Goal: Transaction & Acquisition: Purchase product/service

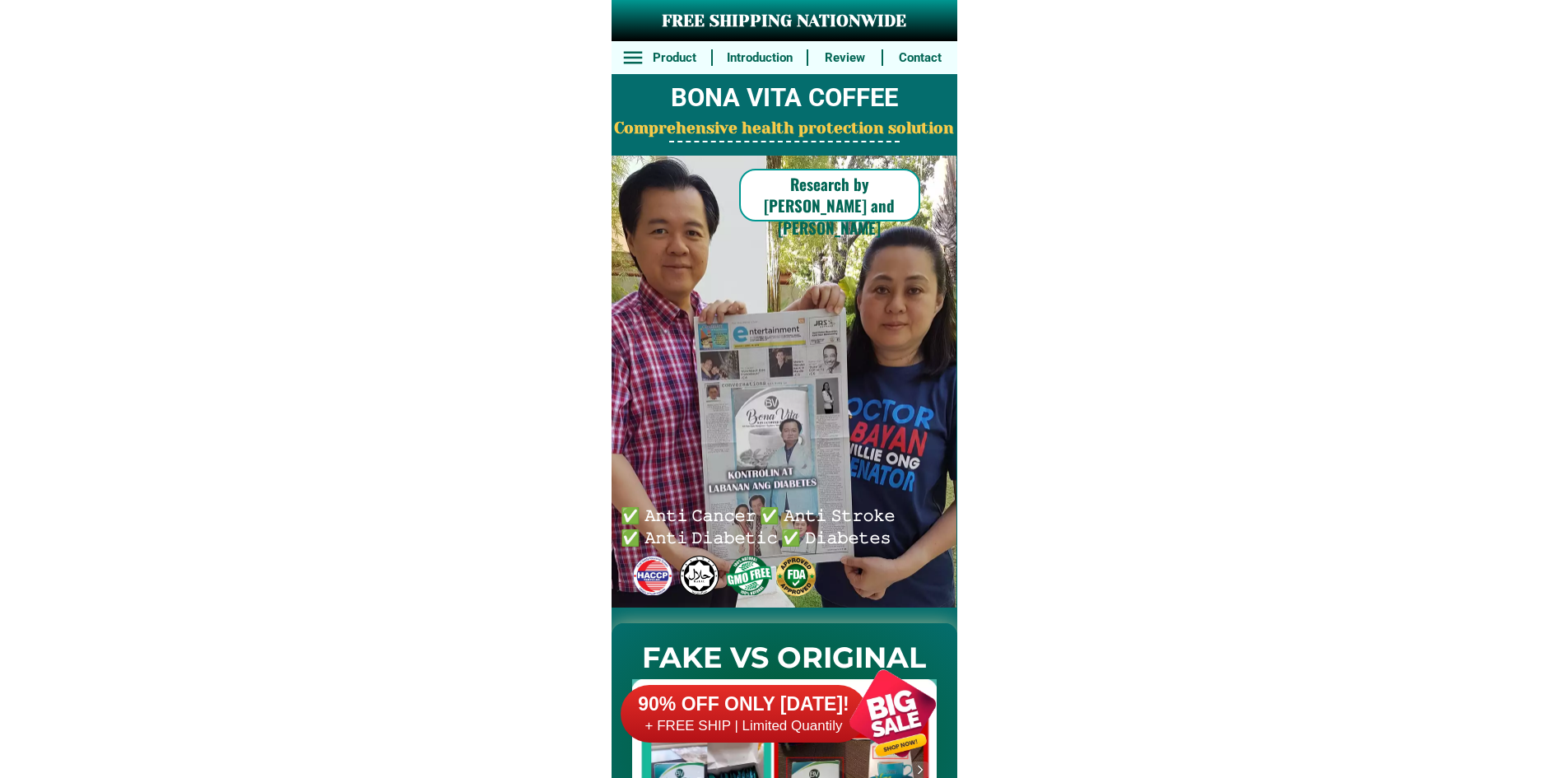
click at [877, 704] on div at bounding box center [892, 713] width 129 height 129
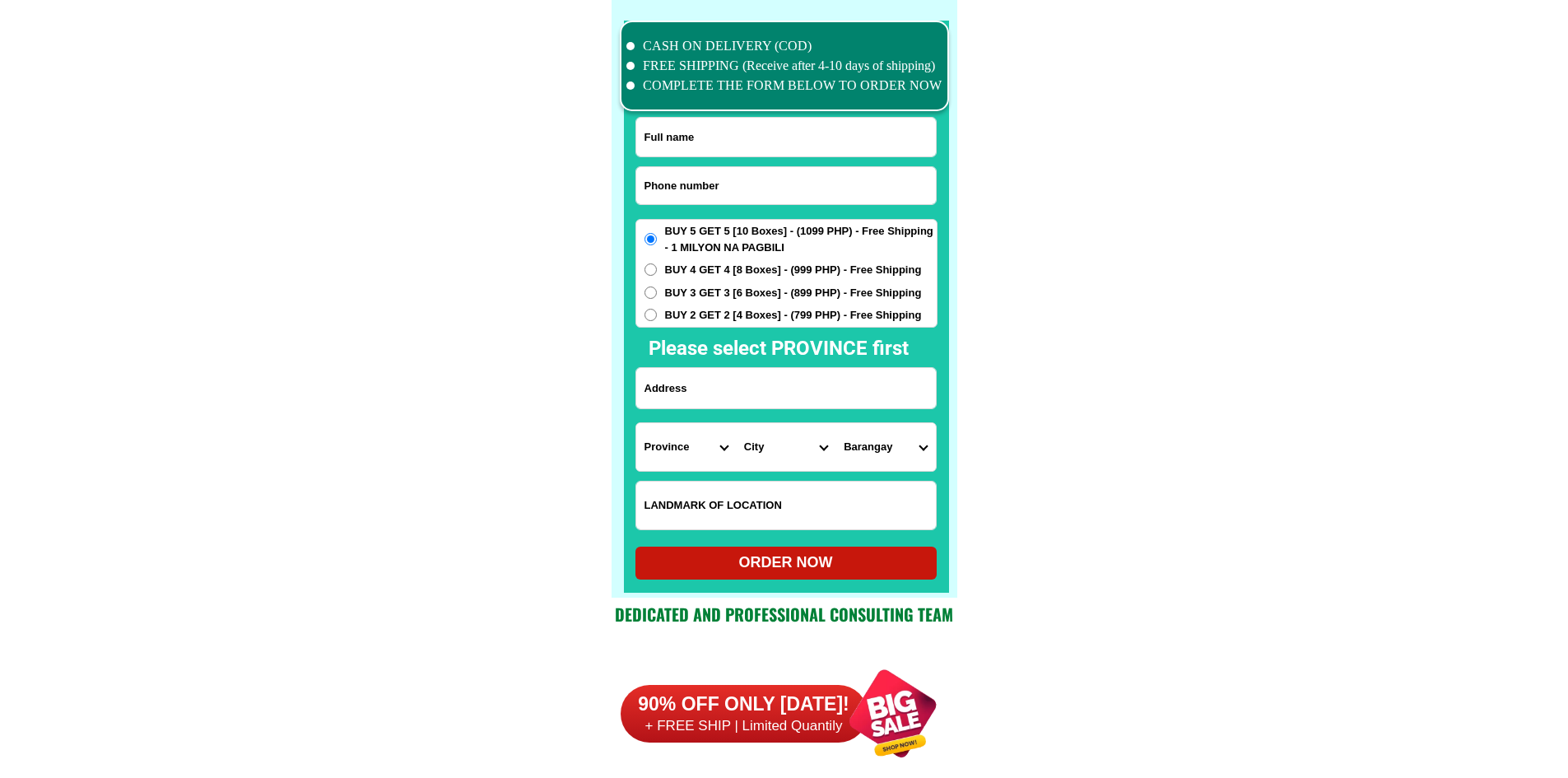
scroll to position [12798, 0]
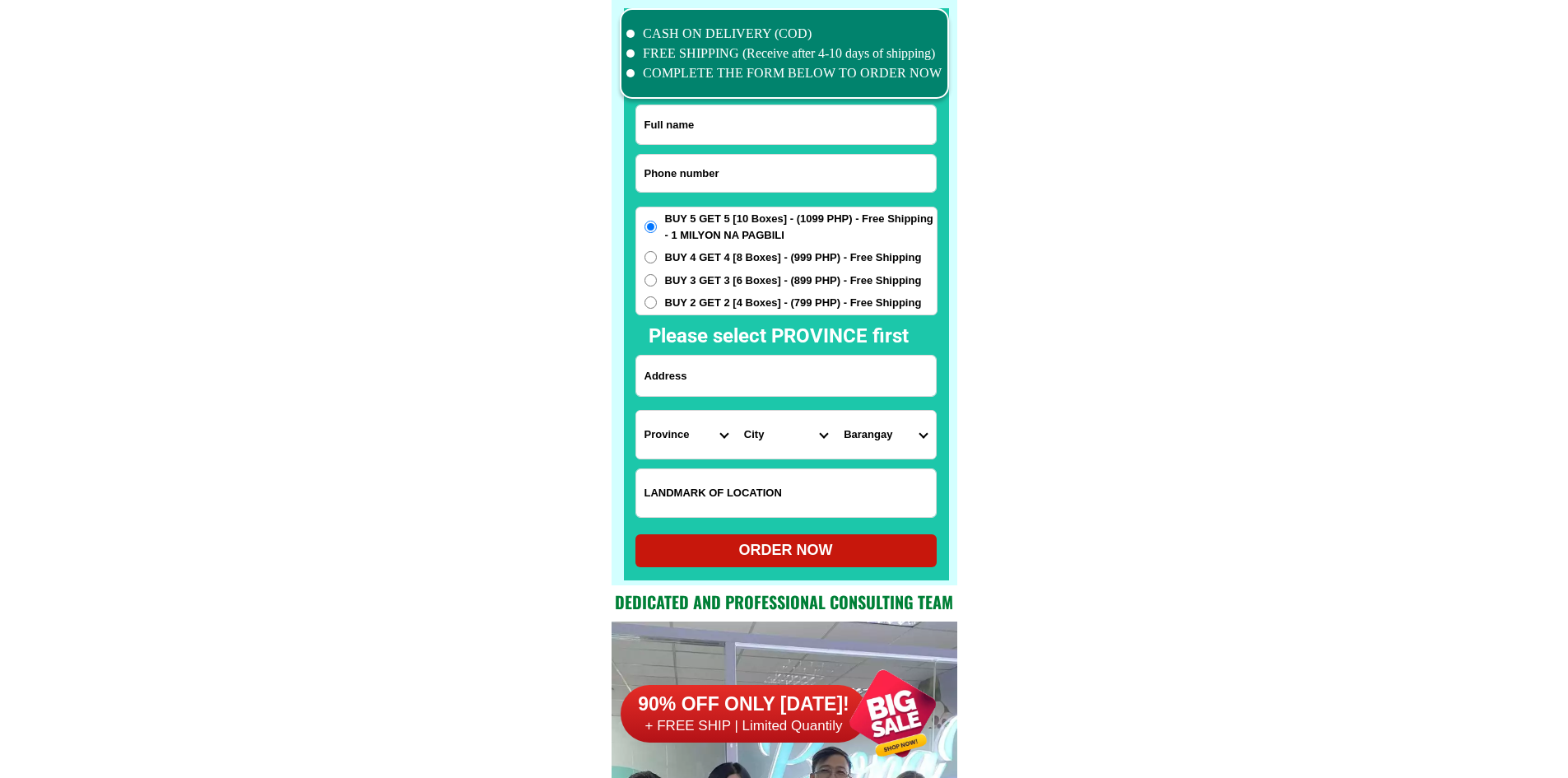
click at [733, 172] on input "Input phone_number" at bounding box center [785, 173] width 300 height 37
paste input "095062202805"
type input "095062202805"
drag, startPoint x: 710, startPoint y: 126, endPoint x: 672, endPoint y: 105, distance: 43.4
click at [710, 126] on input "Input full_name" at bounding box center [785, 125] width 300 height 38
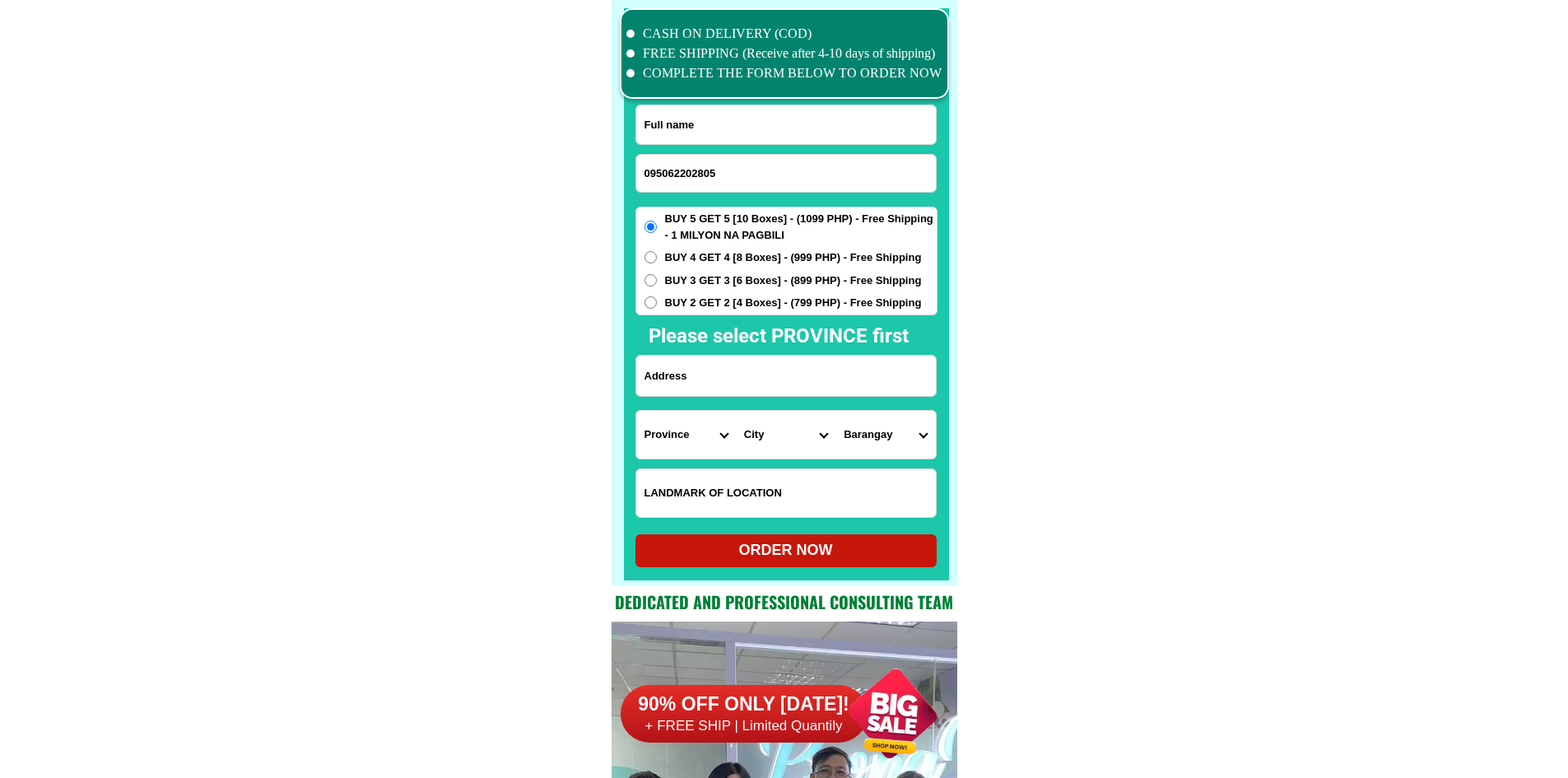
paste input "[PERSON_NAME]"
type input "[PERSON_NAME]"
click at [716, 373] on input "Input address" at bounding box center [785, 376] width 300 height 40
paste input "[PERSON_NAME] SUR NAGUILIAN LA UNION"
type input "[PERSON_NAME] SUR NAGUILIAN LA UNION"
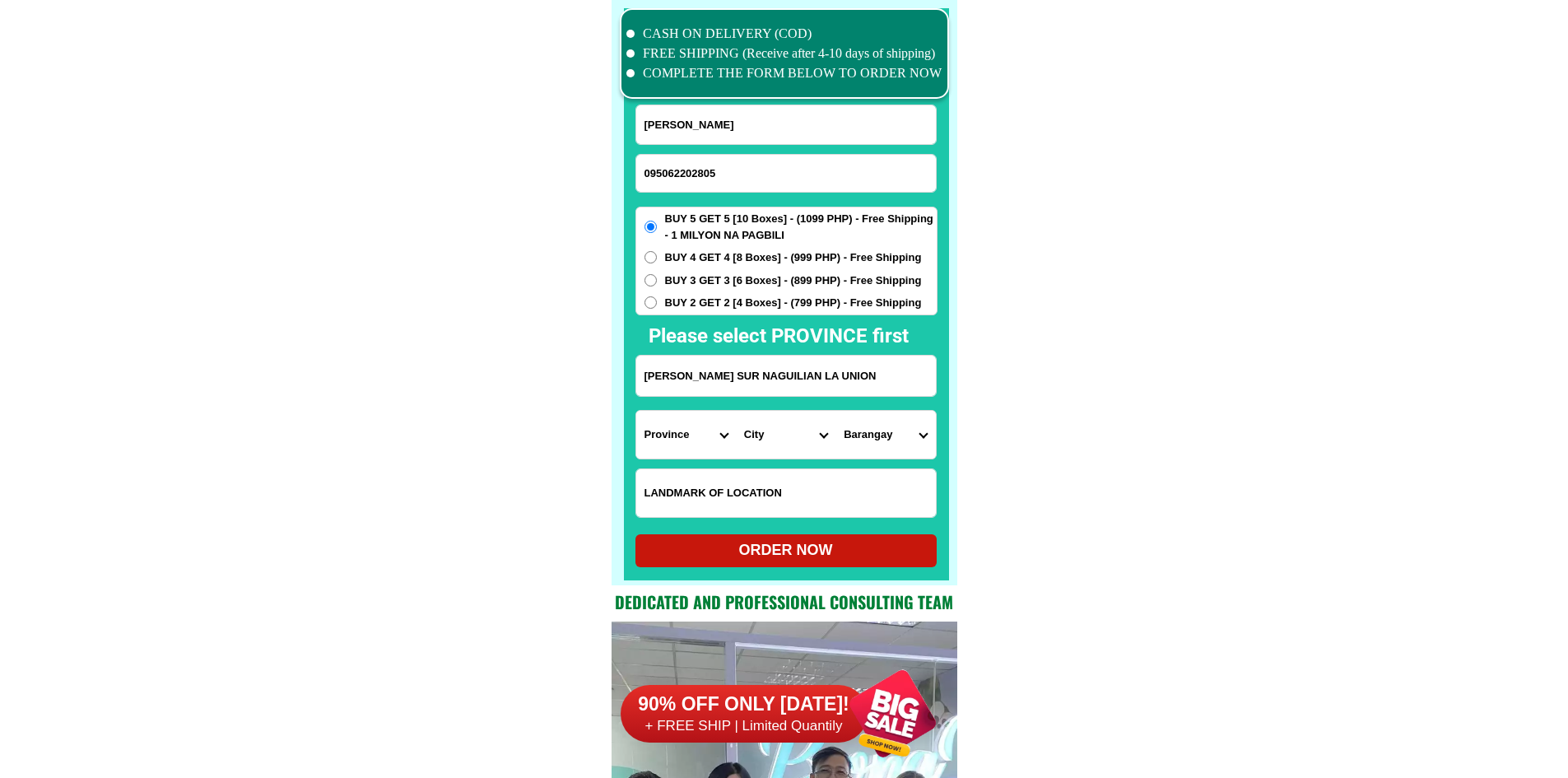
click at [678, 441] on select "Province [GEOGRAPHIC_DATA] [GEOGRAPHIC_DATA] [GEOGRAPHIC_DATA] [GEOGRAPHIC_DATA…" at bounding box center [686, 435] width 100 height 48
click at [677, 426] on select "Province [GEOGRAPHIC_DATA] [GEOGRAPHIC_DATA] [GEOGRAPHIC_DATA] [GEOGRAPHIC_DATA…" at bounding box center [686, 435] width 100 height 48
select select "63_32"
click at [636, 411] on select "Province [GEOGRAPHIC_DATA] [GEOGRAPHIC_DATA] [GEOGRAPHIC_DATA] [GEOGRAPHIC_DATA…" at bounding box center [686, 435] width 100 height 48
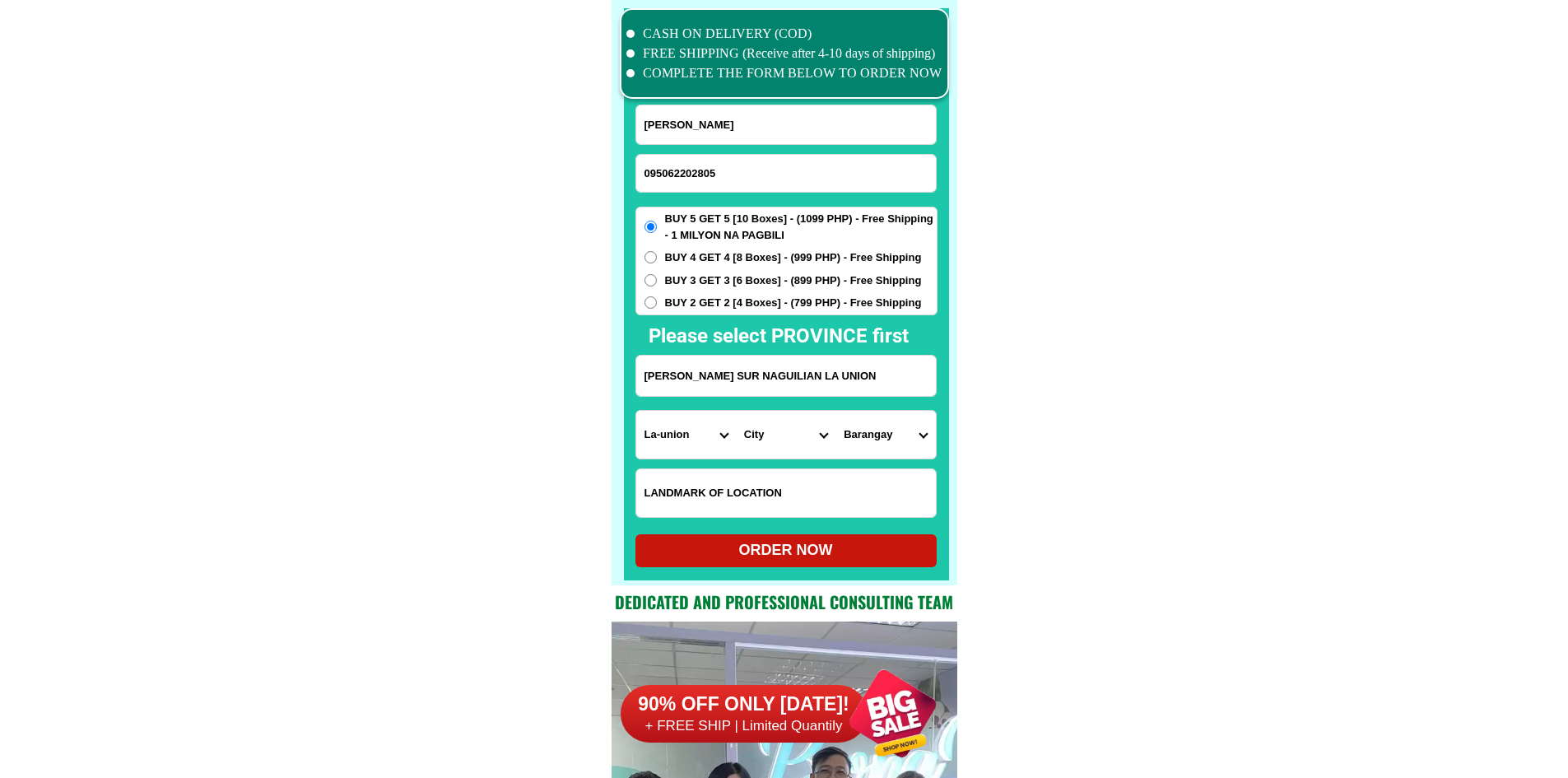
click at [785, 442] on select "City Agoo Aringay Bacnotan Bagulin Balaoan [PERSON_NAME] [GEOGRAPHIC_DATA] Caba…" at bounding box center [785, 435] width 100 height 48
select select "63_327153"
click at [736, 411] on select "City Agoo Aringay Bacnotan Bagulin Balaoan [PERSON_NAME] [GEOGRAPHIC_DATA] Caba…" at bounding box center [785, 435] width 100 height 48
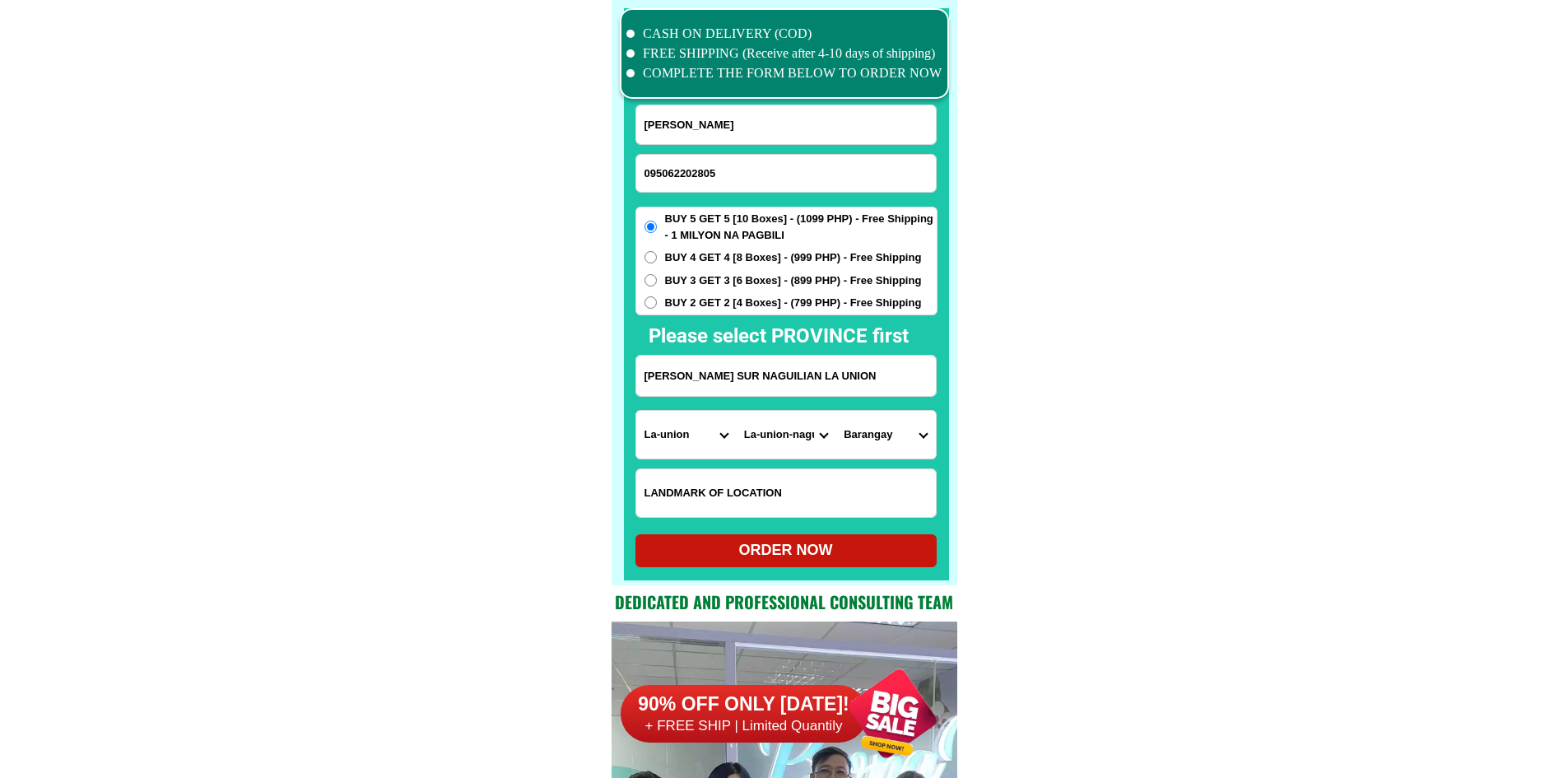
click at [886, 446] on select "Barangay Aguioas [PERSON_NAME] norte [PERSON_NAME] sur [GEOGRAPHIC_DATA] norte …" at bounding box center [885, 435] width 100 height 48
select select "63_32715353881"
drag, startPoint x: 1150, startPoint y: 499, endPoint x: 1110, endPoint y: 507, distance: 40.8
click at [836, 563] on div "ORDER NOW" at bounding box center [785, 551] width 301 height 33
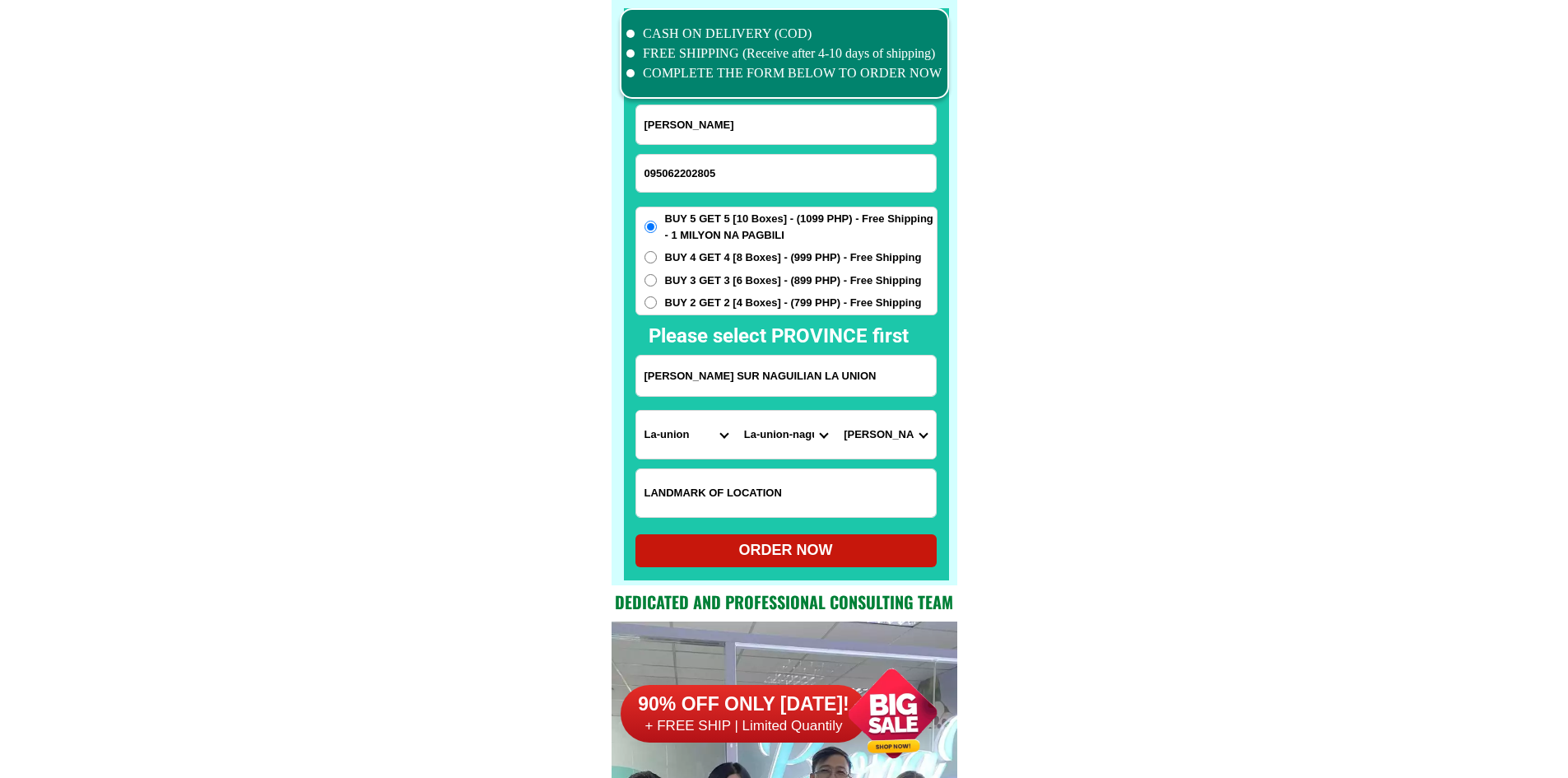
type input "[PERSON_NAME]"
type input "[PERSON_NAME] SUR NAGUILIAN LA UNION"
radio input "true"
click at [689, 183] on input "095062202805" at bounding box center [785, 173] width 300 height 37
paste input "Input phone_number"
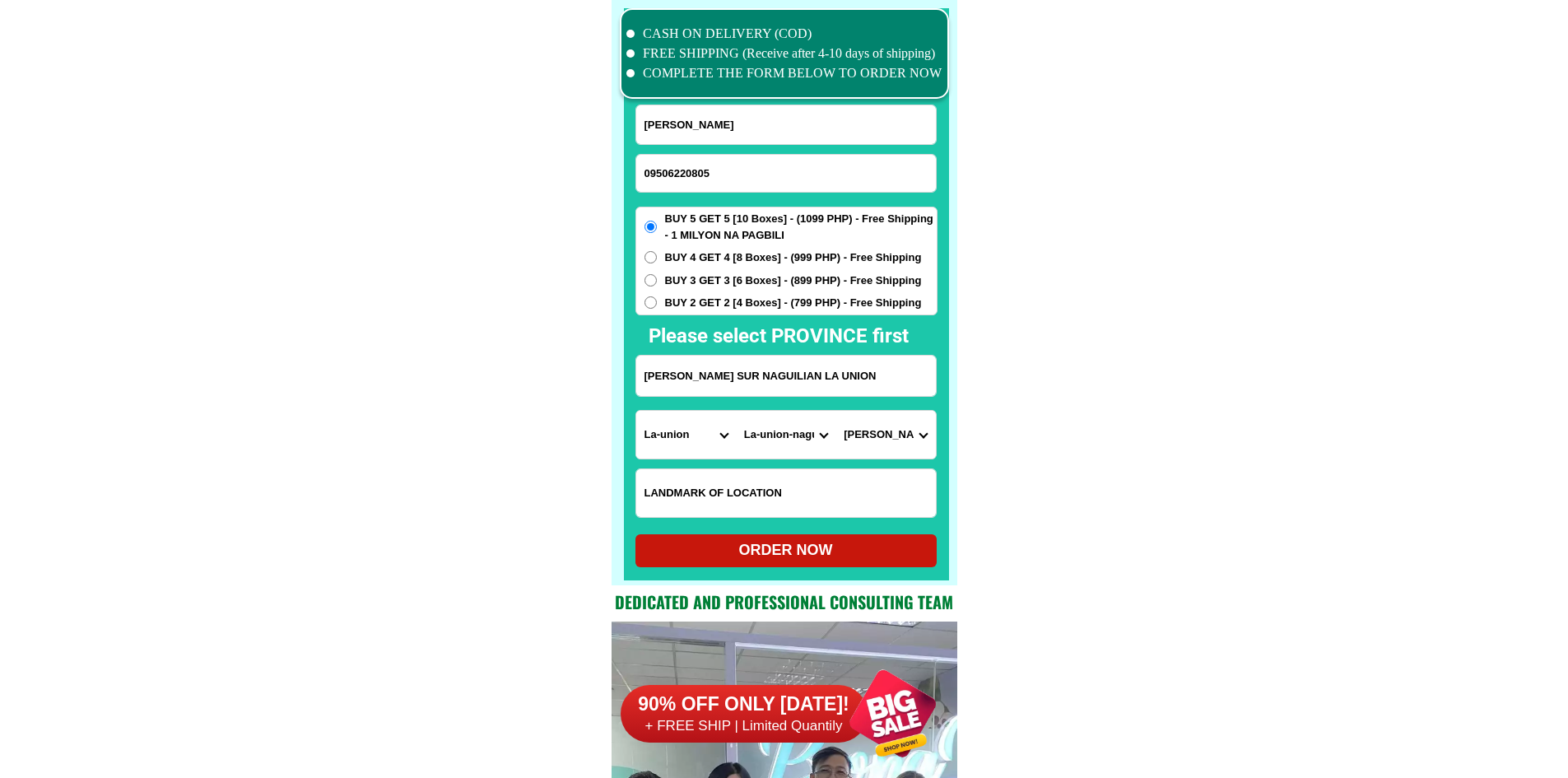
type input "09506220805"
click at [775, 556] on div "ORDER NOW" at bounding box center [785, 550] width 301 height 22
radio input "true"
